Goal: Information Seeking & Learning: Check status

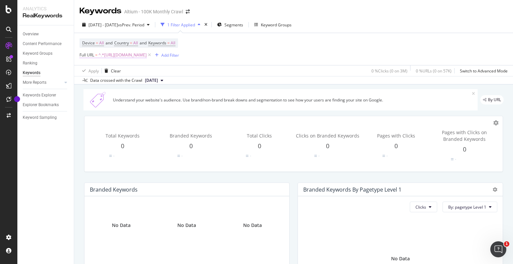
click at [146, 58] on span "^.*[URL][DOMAIN_NAME]" at bounding box center [122, 54] width 48 height 9
click at [135, 88] on input "[URL][DOMAIN_NAME]" at bounding box center [116, 82] width 63 height 11
paste input "[DOMAIN_NAME][URL]"
type input "[URL][DOMAIN_NAME]"
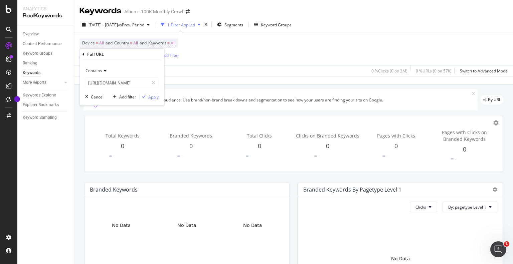
click at [155, 96] on div "Apply" at bounding box center [153, 97] width 10 height 6
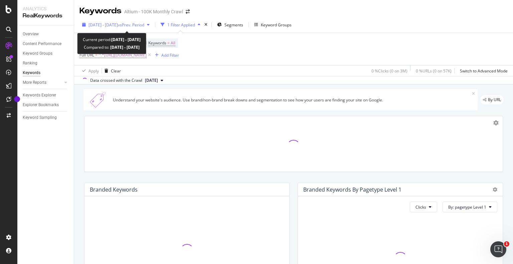
click at [139, 24] on span "vs Prev. Period" at bounding box center [131, 25] width 26 height 6
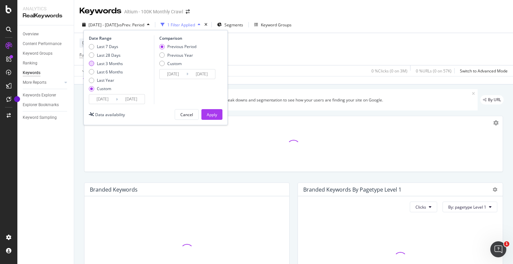
click at [108, 64] on div "Last 3 Months" at bounding box center [110, 64] width 26 height 6
type input "[DATE]"
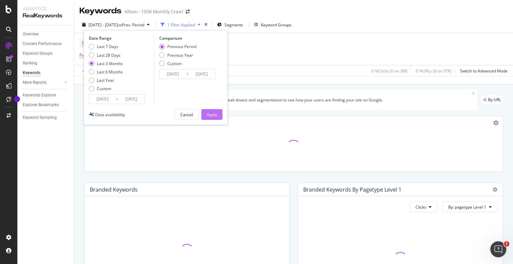
click at [208, 112] on div "Apply" at bounding box center [212, 115] width 10 height 6
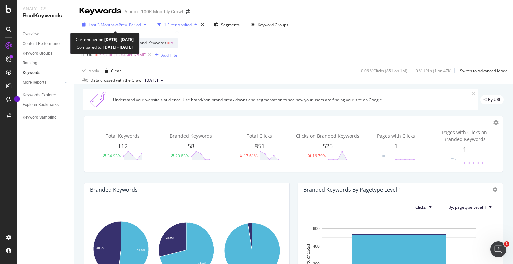
click at [110, 25] on span "Last 3 Months" at bounding box center [101, 25] width 26 height 6
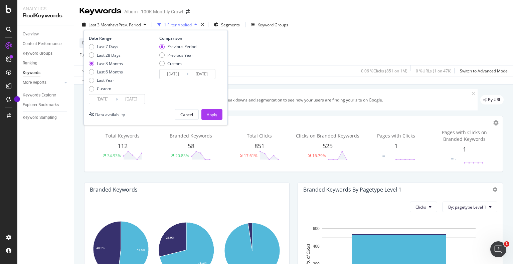
click at [104, 52] on div "Last 7 Days Last 28 Days Last 3 Months Last 6 Months Last Year Custom" at bounding box center [106, 69] width 34 height 50
click at [104, 55] on div "Last 28 Days" at bounding box center [109, 55] width 24 height 6
type input "[DATE]"
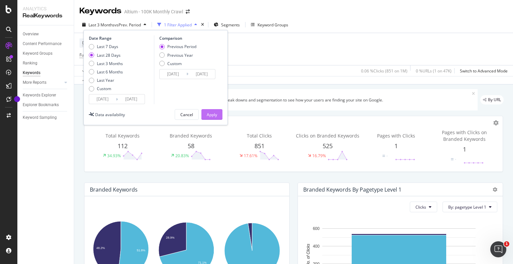
click at [210, 114] on div "Apply" at bounding box center [212, 115] width 10 height 6
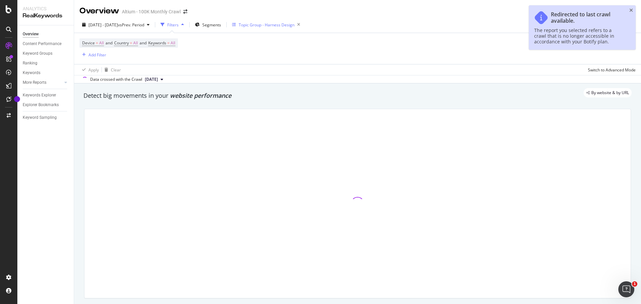
click at [294, 24] on div "Topic Group - Harness Design" at bounding box center [267, 25] width 56 height 6
